Goal: Task Accomplishment & Management: Manage account settings

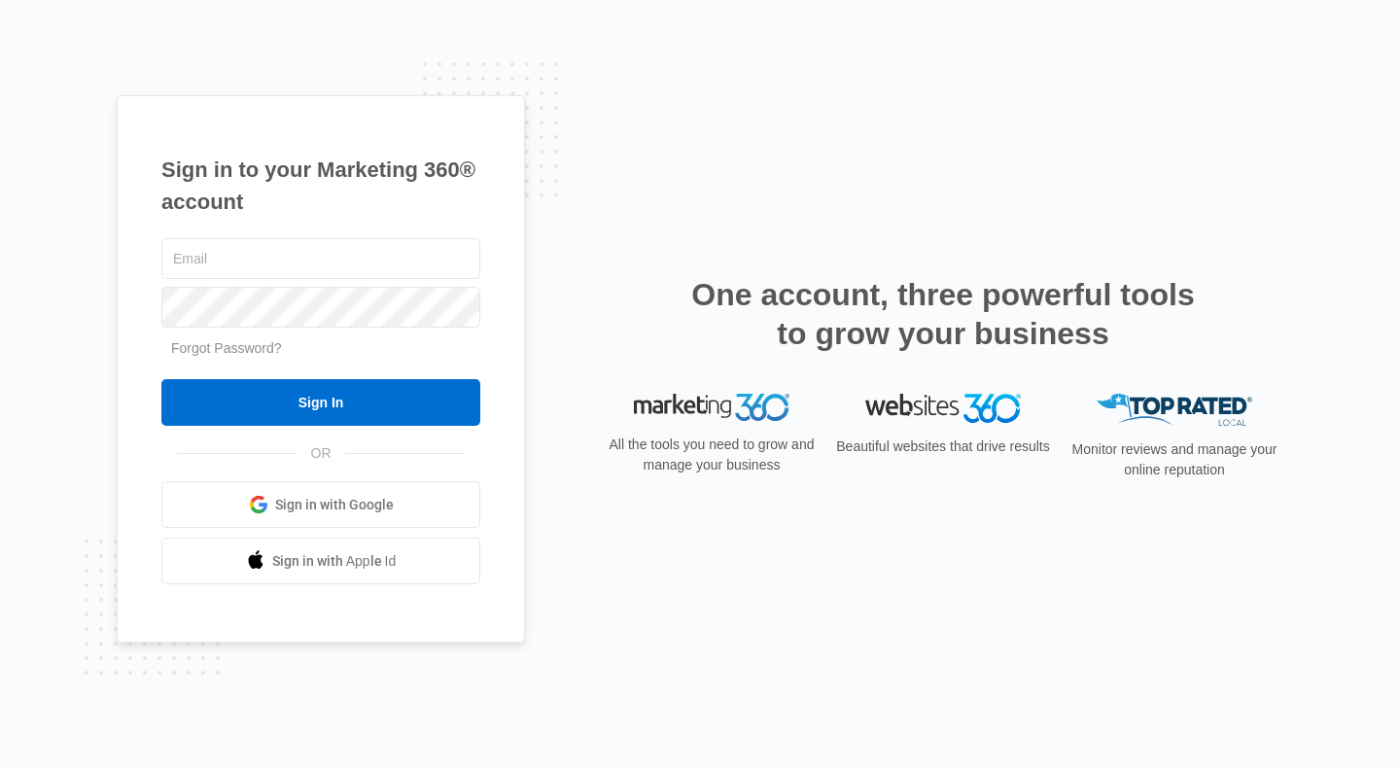
click at [46, 257] on div "Sign in to your Marketing 360® account Forgot Password? Sign In OR Sign in with…" at bounding box center [700, 384] width 1400 height 769
click at [237, 273] on input "text" at bounding box center [320, 258] width 319 height 41
type input "[PERSON_NAME][EMAIL_ADDRESS][PERSON_NAME][DOMAIN_NAME]"
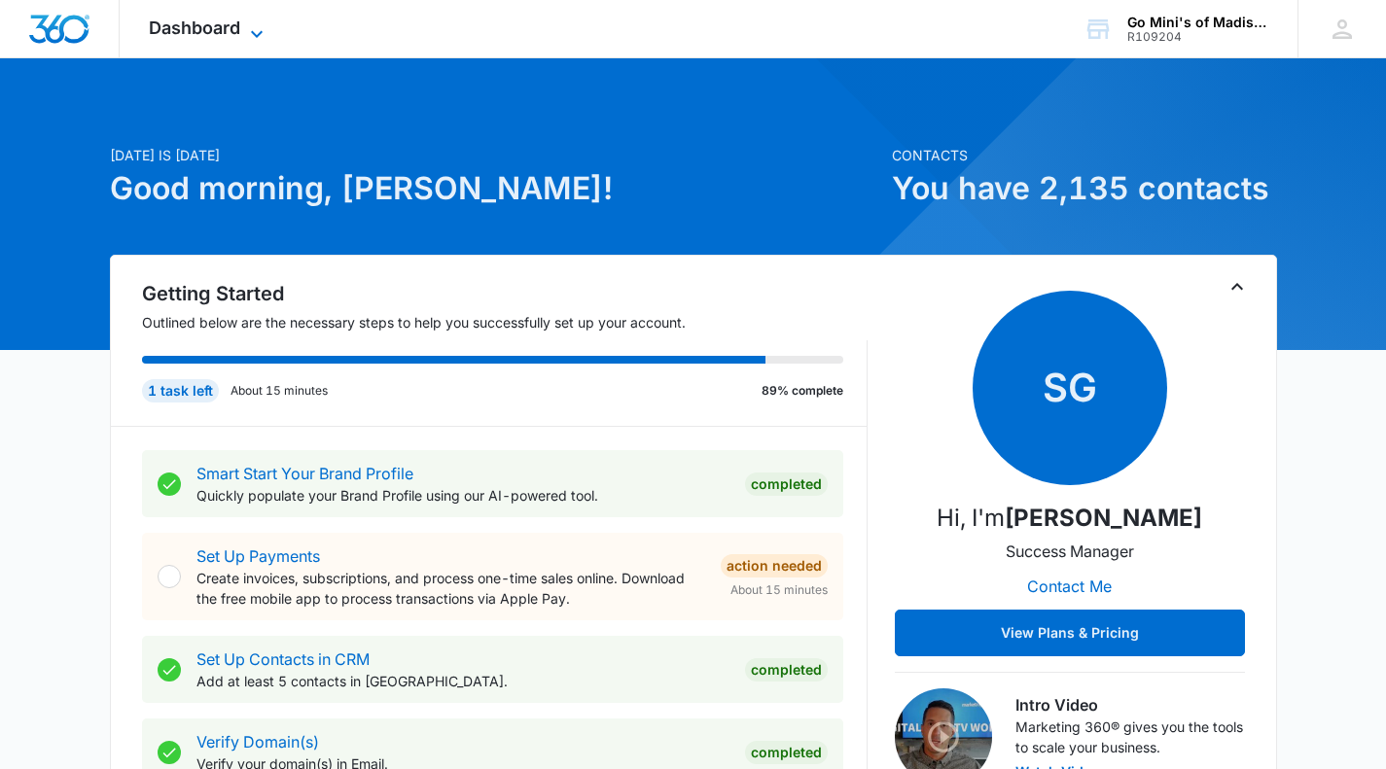
click at [262, 24] on icon at bounding box center [256, 33] width 23 height 23
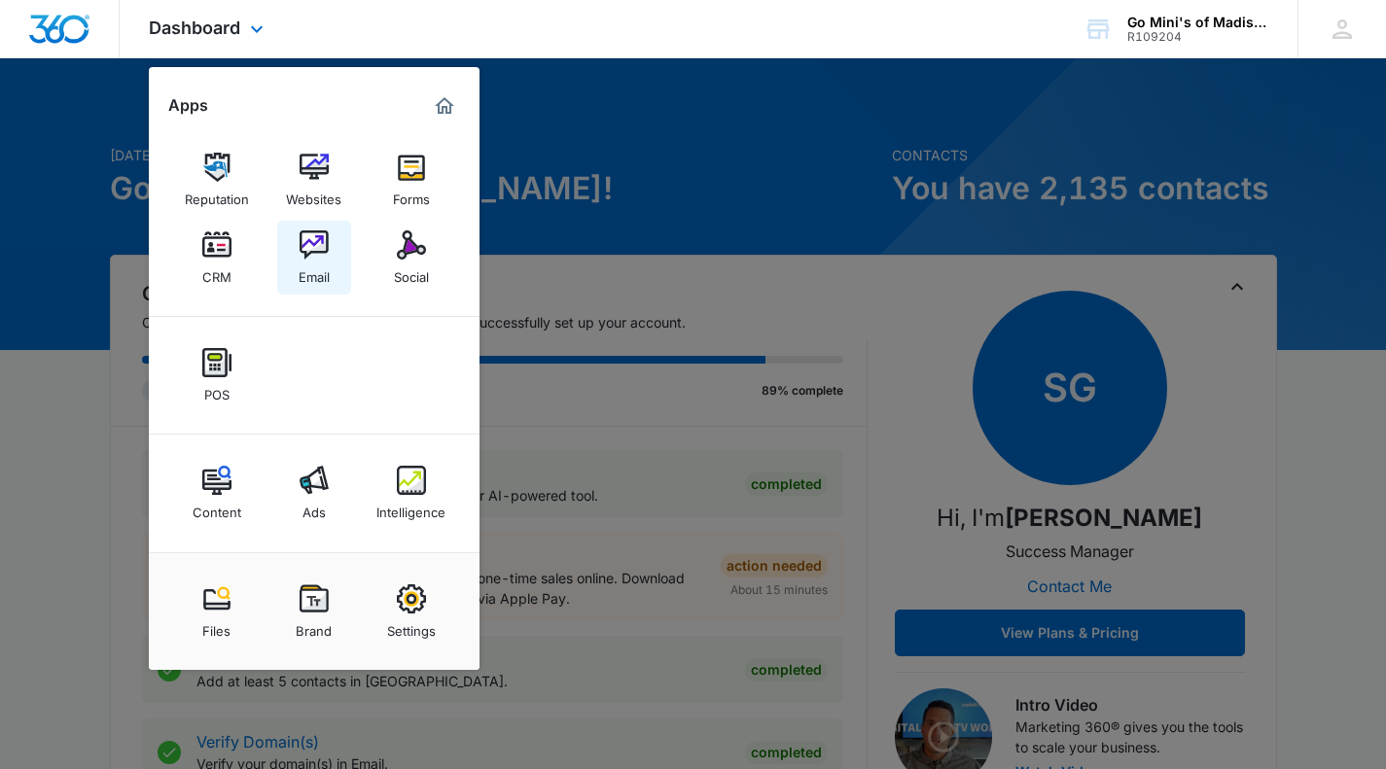
click at [327, 237] on img at bounding box center [314, 244] width 29 height 29
